Goal: Information Seeking & Learning: Understand process/instructions

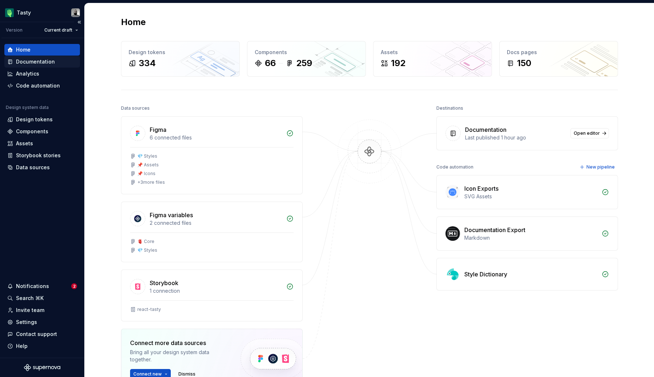
click at [38, 65] on div "Documentation" at bounding box center [42, 62] width 76 height 12
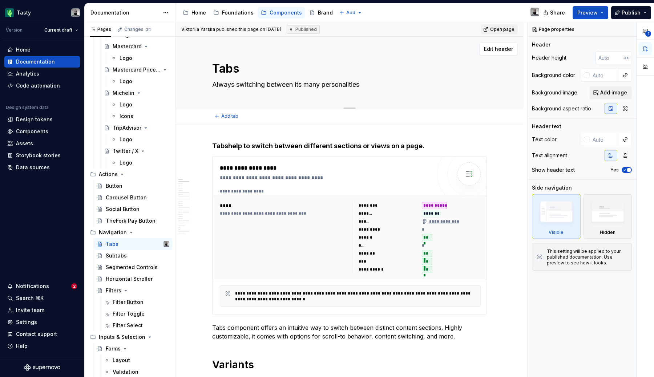
scroll to position [955, 0]
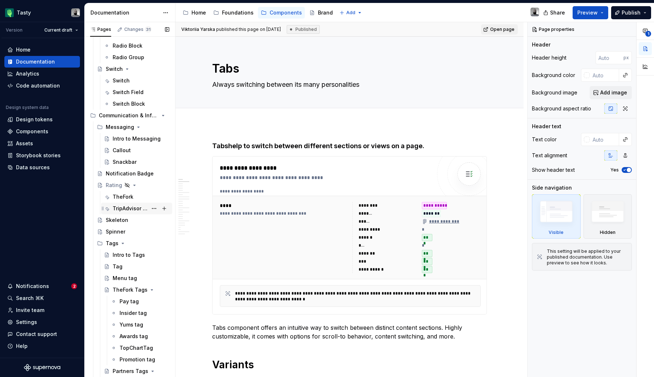
click at [141, 213] on div "TripAdvisor Bubbles" at bounding box center [141, 209] width 57 height 10
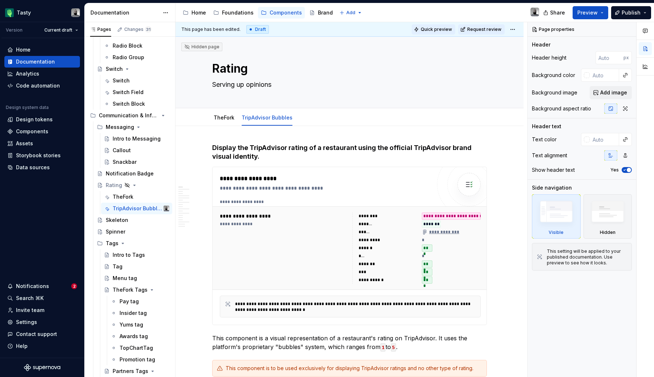
click at [431, 27] on span "Quick preview" at bounding box center [436, 30] width 31 height 6
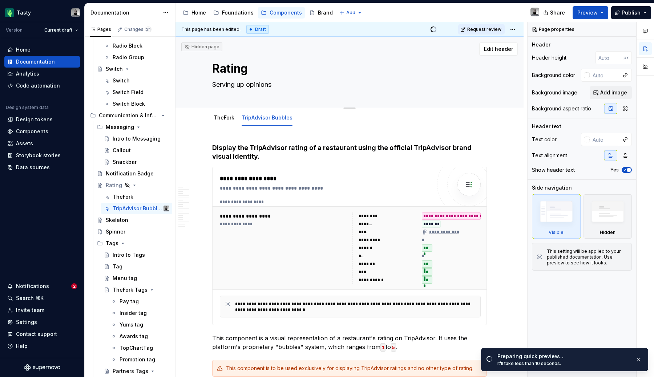
click at [421, 98] on div "Rating Serving up opinions" at bounding box center [349, 72] width 275 height 71
click at [618, 364] on link "Open page" at bounding box center [613, 360] width 37 height 10
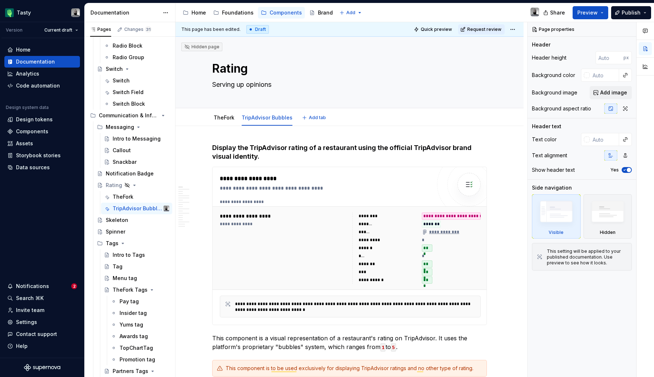
type textarea "*"
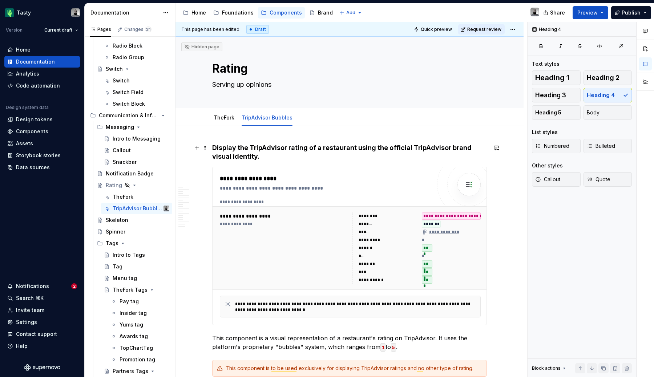
click at [262, 150] on h4 "Display the TripAdvisor rating of a restaurant using the official TripAdvisor b…" at bounding box center [349, 152] width 275 height 17
